Goal: Task Accomplishment & Management: Use online tool/utility

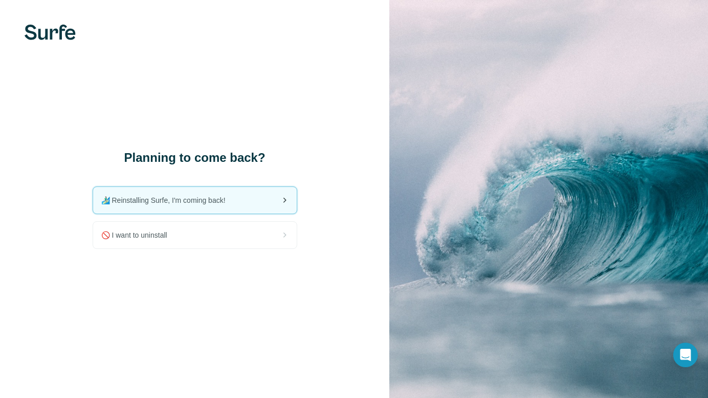
click at [205, 204] on span "🏄🏻‍♂️ Reinstalling Surfe, I'm coming back!" at bounding box center [167, 200] width 133 height 10
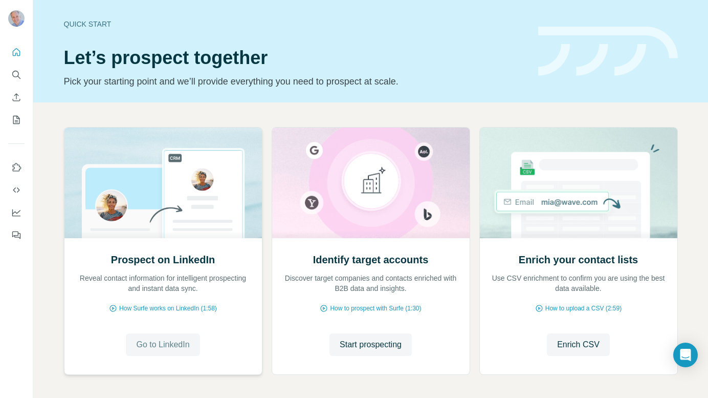
click at [173, 346] on span "Go to LinkedIn" at bounding box center [162, 344] width 53 height 12
